Goal: Task Accomplishment & Management: Use online tool/utility

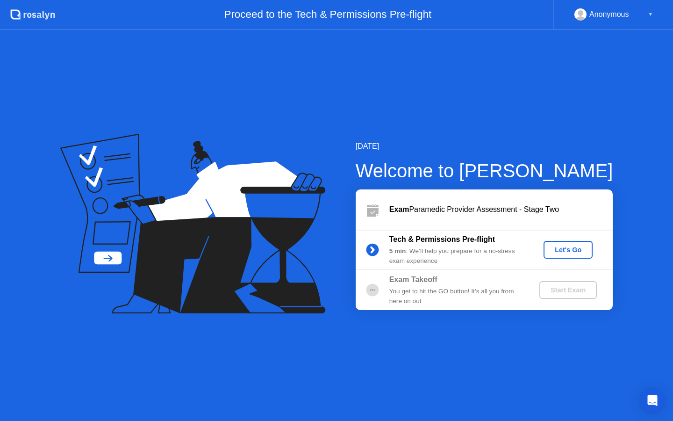
click at [557, 253] on div "Let's Go" at bounding box center [568, 249] width 42 height 7
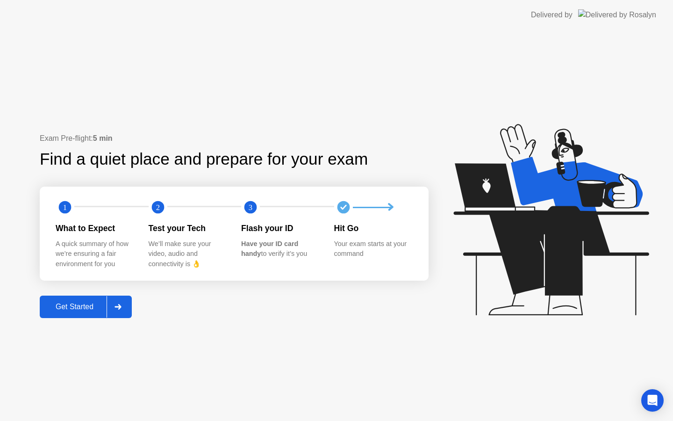
click at [100, 311] on div "Get Started" at bounding box center [75, 306] width 64 height 8
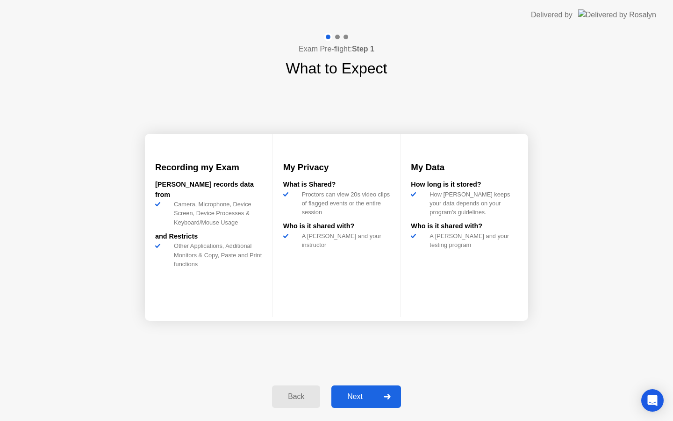
click at [375, 396] on div "Next" at bounding box center [355, 396] width 42 height 8
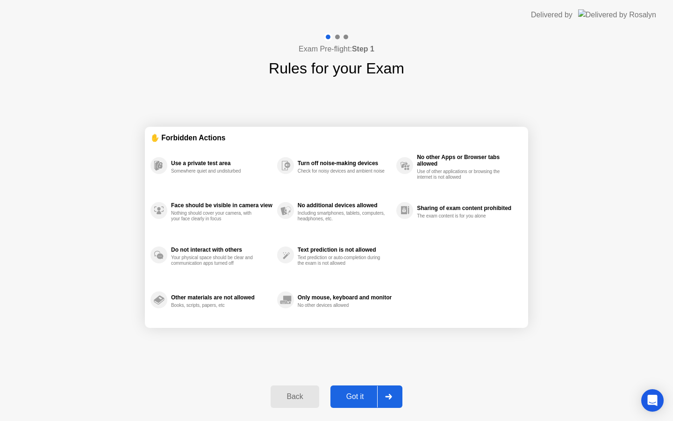
click at [375, 396] on div "Got it" at bounding box center [355, 396] width 44 height 8
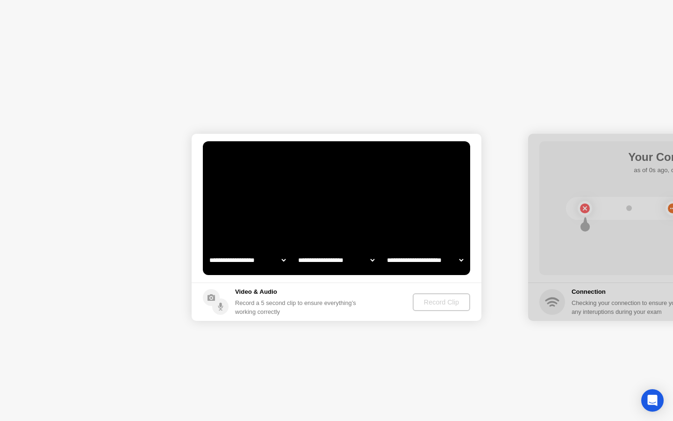
select select "**********"
select select "*******"
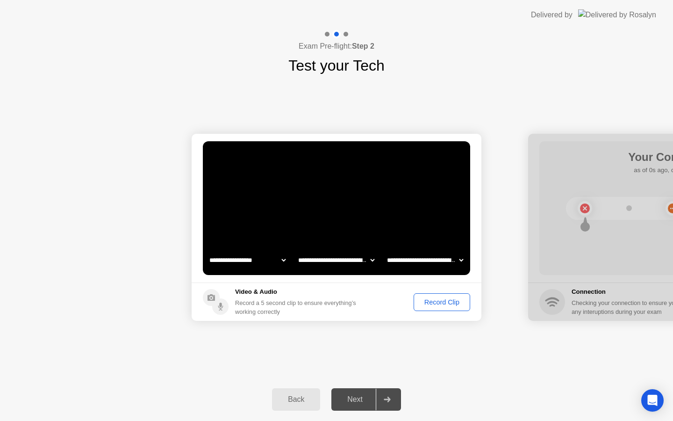
click at [361, 403] on div "Next" at bounding box center [355, 399] width 42 height 8
click at [427, 302] on div "Record Clip" at bounding box center [442, 301] width 50 height 7
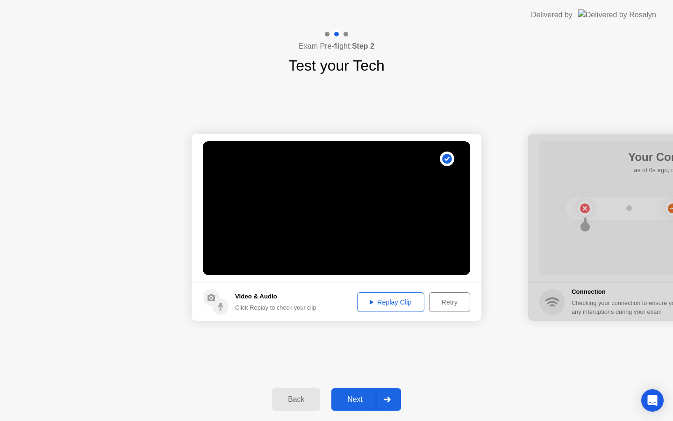
click at [362, 392] on button "Next" at bounding box center [366, 399] width 70 height 22
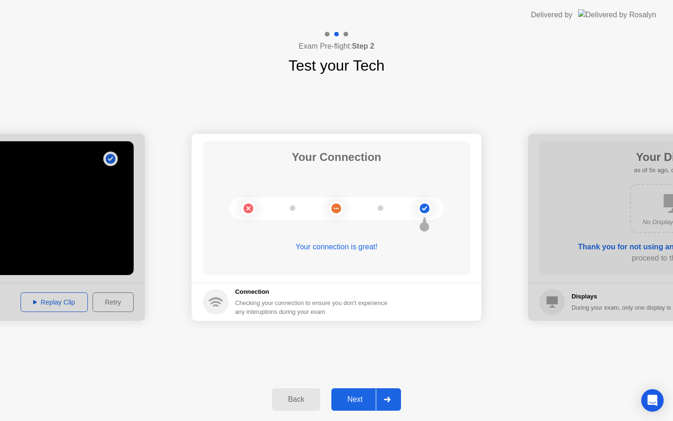
click at [356, 401] on div "Next" at bounding box center [355, 399] width 42 height 8
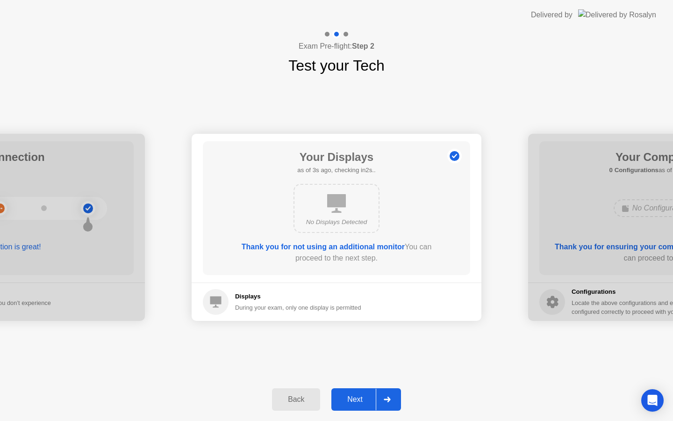
click at [338, 395] on div "Next" at bounding box center [355, 399] width 42 height 8
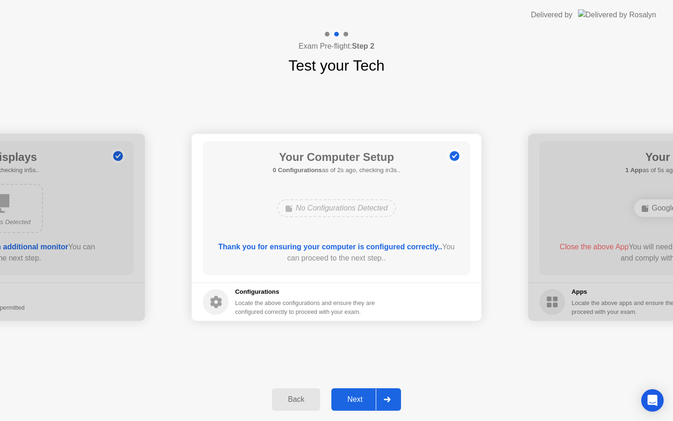
click at [338, 395] on div "Next" at bounding box center [355, 399] width 42 height 8
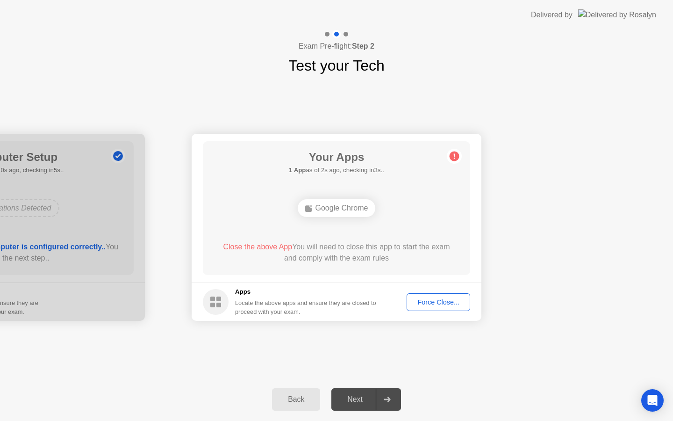
click at [424, 303] on div "Force Close..." at bounding box center [438, 301] width 57 height 7
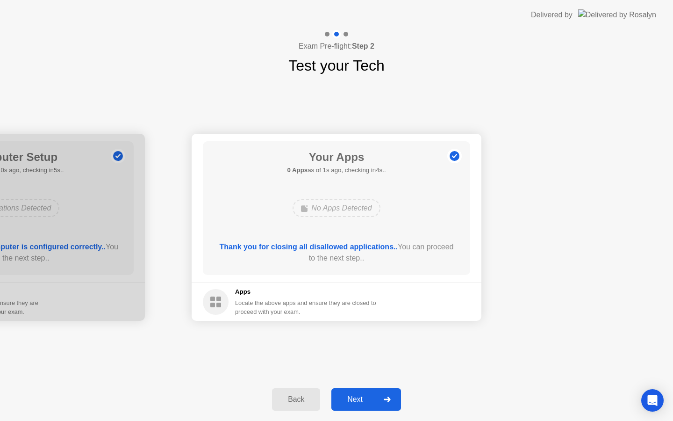
click at [353, 401] on div "Next" at bounding box center [355, 399] width 42 height 8
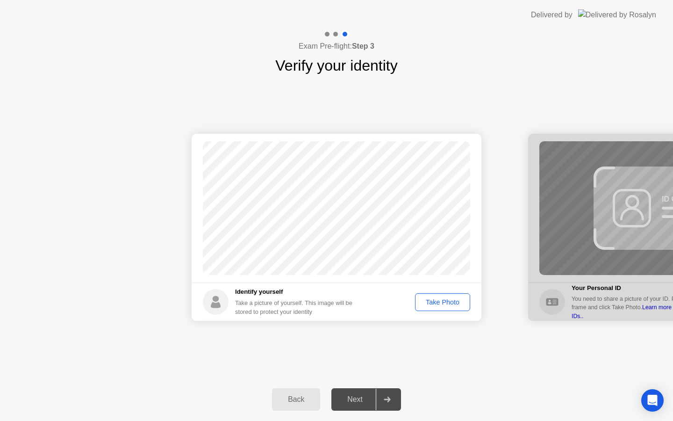
click at [447, 306] on div "Take Photo" at bounding box center [442, 301] width 49 height 7
click at [364, 399] on div "Next" at bounding box center [355, 399] width 42 height 8
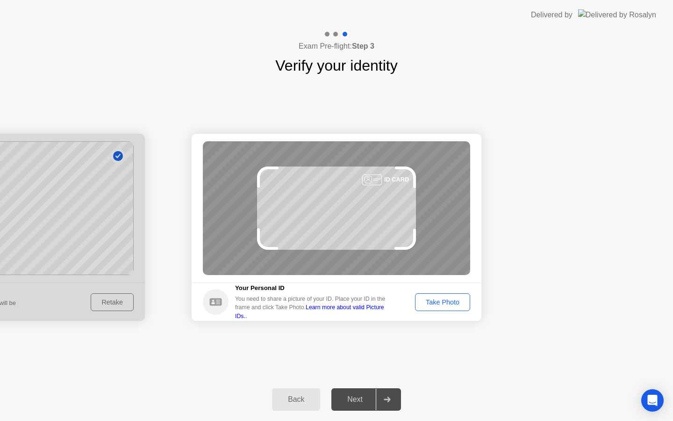
click at [440, 303] on div "Take Photo" at bounding box center [442, 301] width 49 height 7
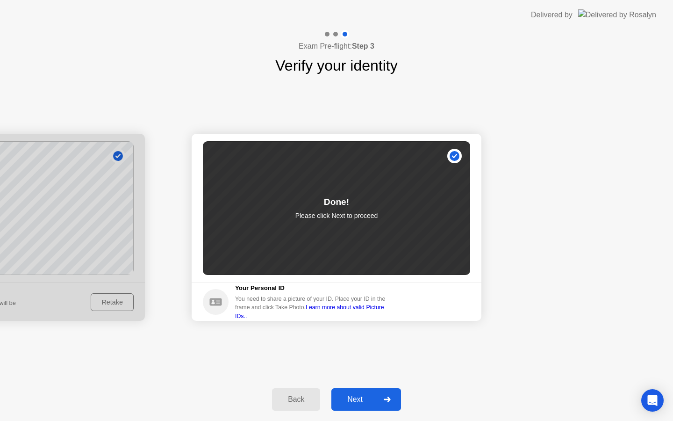
click at [361, 397] on div "Next" at bounding box center [355, 399] width 42 height 8
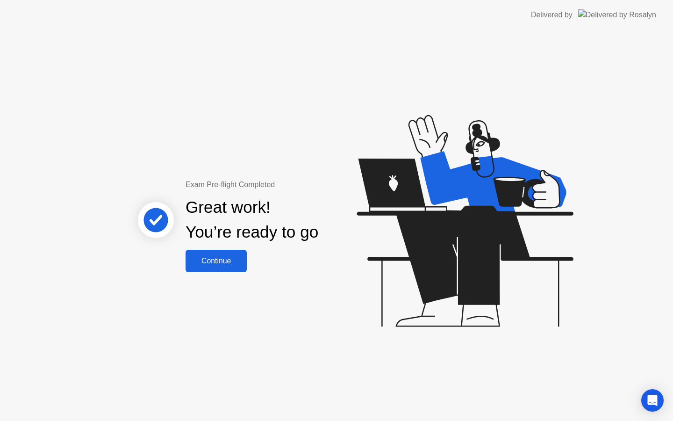
click at [215, 257] on div "Continue" at bounding box center [216, 261] width 56 height 8
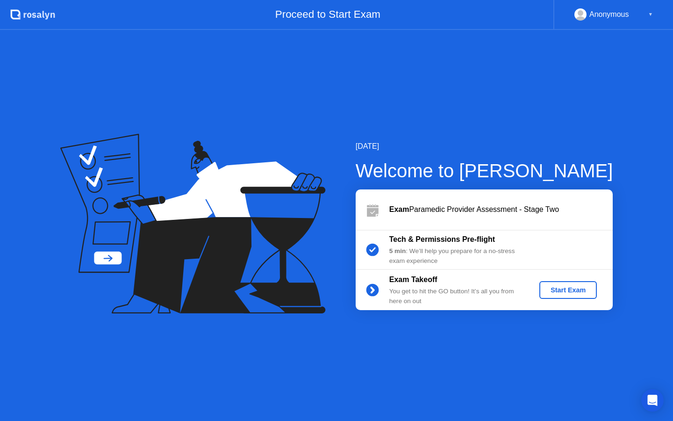
click at [552, 291] on div "Start Exam" at bounding box center [568, 289] width 50 height 7
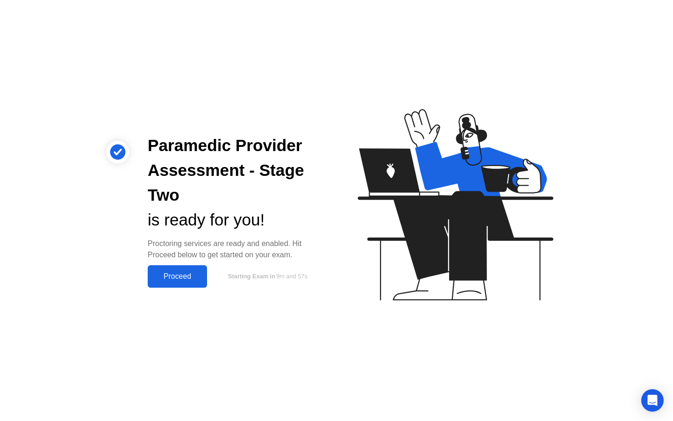
click at [177, 275] on div "Proceed" at bounding box center [178, 276] width 54 height 8
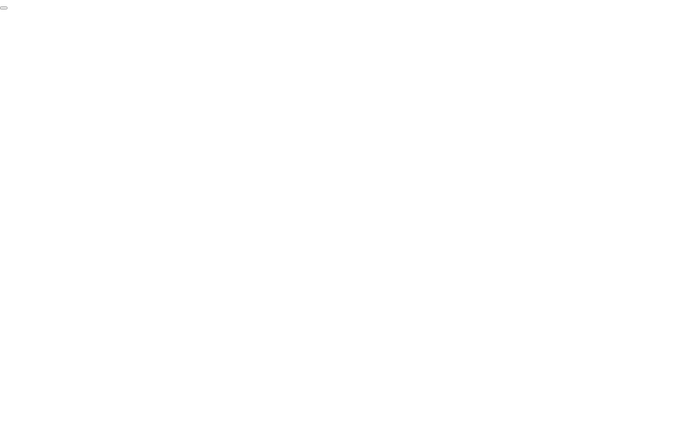
click div "End Proctoring Session"
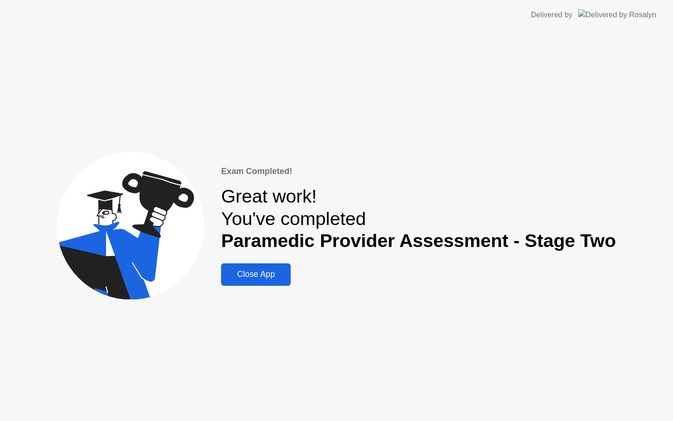
click at [291, 271] on button "Close App" at bounding box center [256, 274] width 70 height 22
